Goal: Complete application form

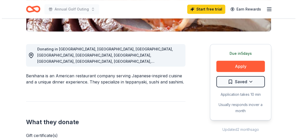
scroll to position [164, 0]
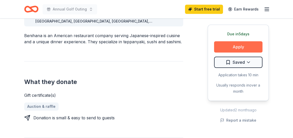
click at [246, 45] on button "Apply" at bounding box center [238, 46] width 48 height 11
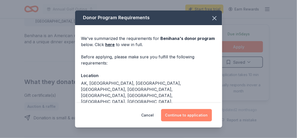
click at [195, 112] on button "Continue to application" at bounding box center [186, 115] width 51 height 12
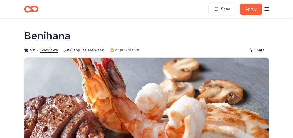
click at [32, 11] on icon "Home" at bounding box center [34, 8] width 8 height 5
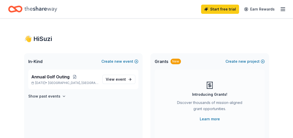
click at [51, 9] on icon "Home" at bounding box center [40, 9] width 33 height 6
click at [44, 7] on icon "Home" at bounding box center [40, 9] width 33 height 10
click at [282, 9] on line "button" at bounding box center [283, 9] width 4 height 0
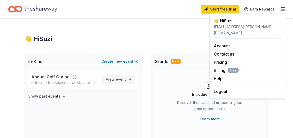
click at [120, 77] on span "event" at bounding box center [121, 79] width 10 height 4
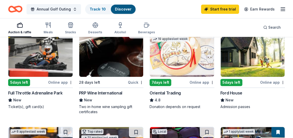
scroll to position [58, 0]
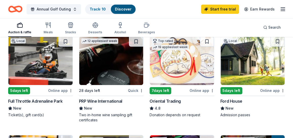
click at [234, 100] on div "Ford House" at bounding box center [232, 101] width 22 height 6
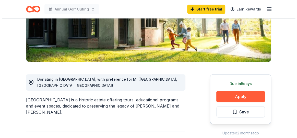
scroll to position [76, 0]
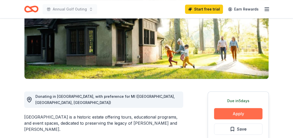
click at [239, 112] on button "Apply" at bounding box center [238, 113] width 48 height 11
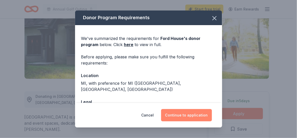
click at [196, 113] on button "Continue to application" at bounding box center [186, 115] width 51 height 12
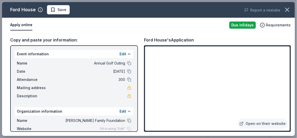
scroll to position [41, 0]
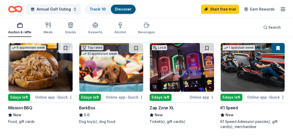
scroll to position [150, 0]
click at [175, 78] on img at bounding box center [182, 67] width 64 height 48
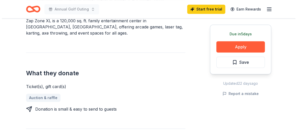
scroll to position [172, 0]
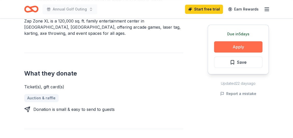
click at [230, 48] on button "Apply" at bounding box center [238, 46] width 48 height 11
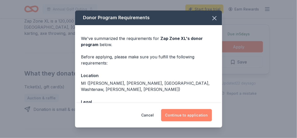
click at [183, 115] on button "Continue to application" at bounding box center [186, 115] width 51 height 12
